Goal: Transaction & Acquisition: Book appointment/travel/reservation

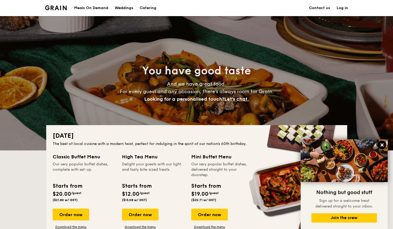
click at [383, 145] on icon at bounding box center [382, 145] width 5 height 5
